Goal: Find specific page/section: Find specific page/section

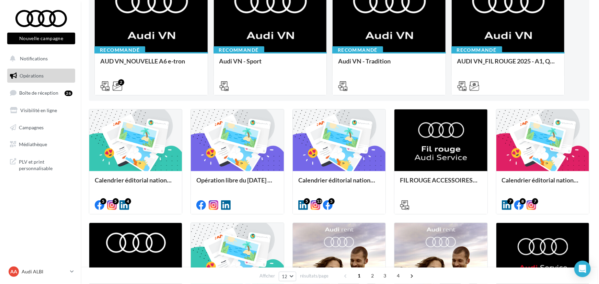
scroll to position [107, 0]
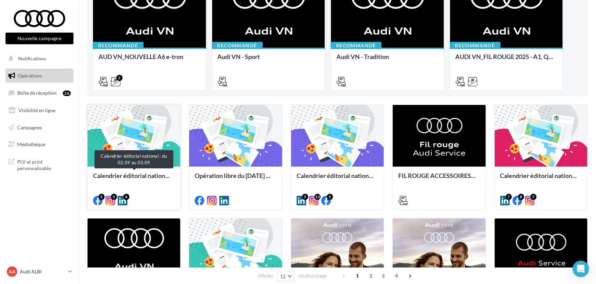
click at [152, 173] on div "Calendrier éditorial national : du 02.09 au 03.09" at bounding box center [134, 179] width 82 height 14
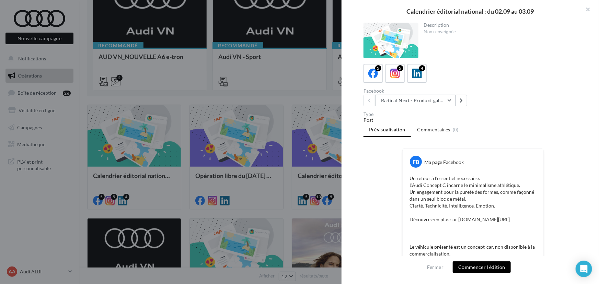
click at [401, 100] on button "Radical Next - Product gallery" at bounding box center [415, 101] width 80 height 12
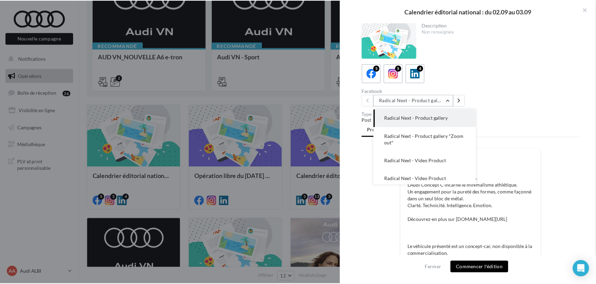
scroll to position [27, 0]
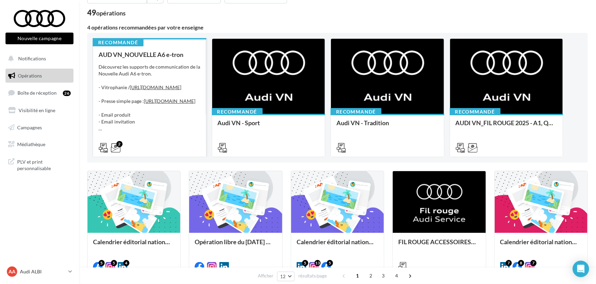
scroll to position [41, 0]
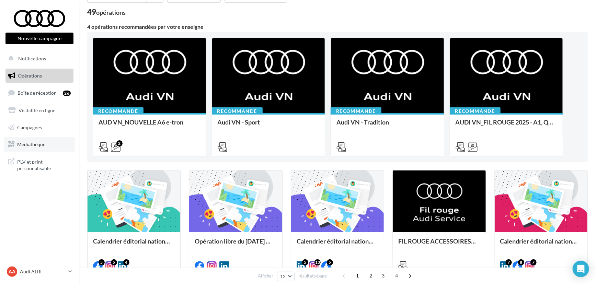
click at [31, 141] on link "Médiathèque" at bounding box center [39, 144] width 71 height 14
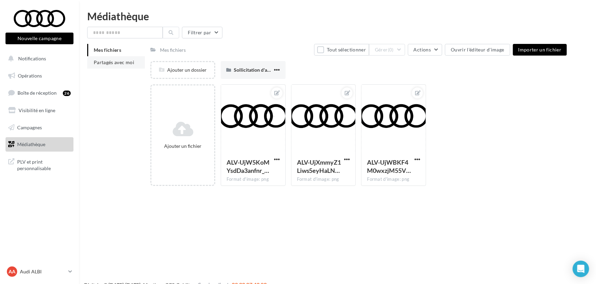
click at [100, 61] on span "Partagés avec moi" at bounding box center [114, 62] width 40 height 6
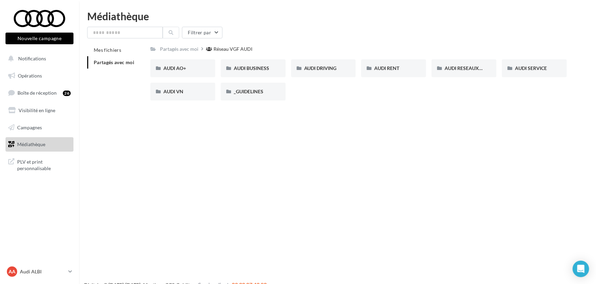
click at [457, 58] on div "Partagés avec moi Réseau VGF AUDI Rs Partagé par Réseau VGF AUDI AUDI AO+ AUDI …" at bounding box center [358, 75] width 416 height 62
click at [456, 67] on span "AUDI RESEAUX SOCIAUX" at bounding box center [472, 68] width 57 height 6
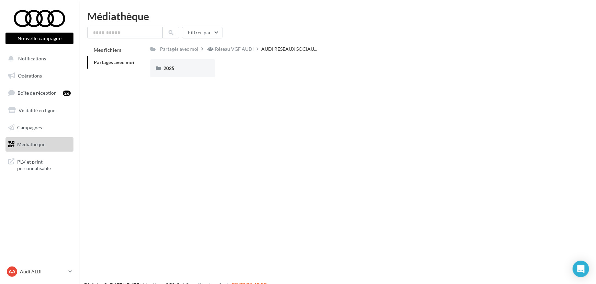
click at [171, 80] on div "2025 2025" at bounding box center [360, 70] width 421 height 23
click at [177, 76] on div "2025" at bounding box center [182, 68] width 65 height 18
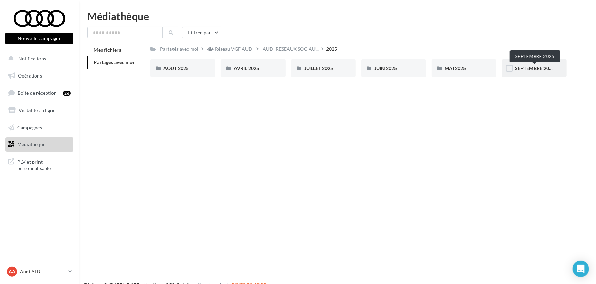
click at [525, 68] on span "SEPTEMBRE 2025" at bounding box center [534, 68] width 39 height 6
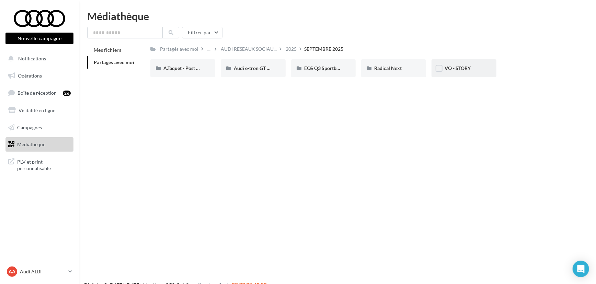
click at [467, 72] on div "VO - STORY" at bounding box center [463, 68] width 65 height 18
